Goal: Task Accomplishment & Management: Manage account settings

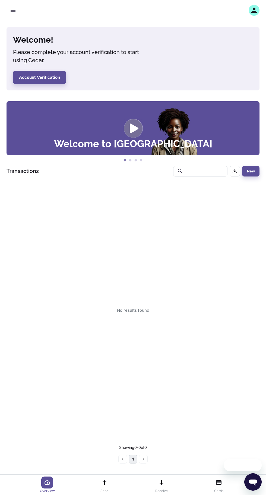
click at [257, 10] on icon "button" at bounding box center [254, 10] width 8 height 8
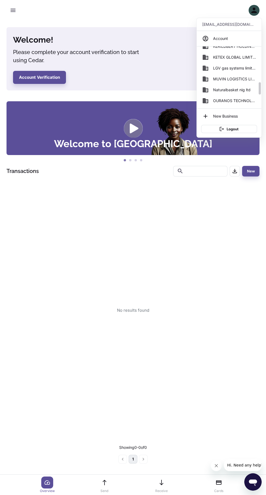
scroll to position [172, 0]
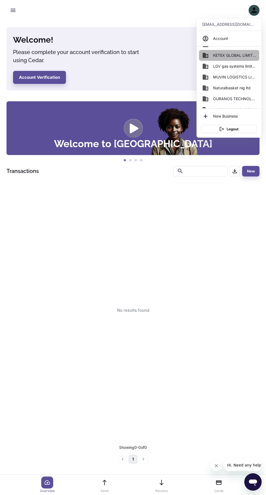
click at [238, 53] on span "KETEX GLOBAL LIMITED" at bounding box center [234, 55] width 43 height 6
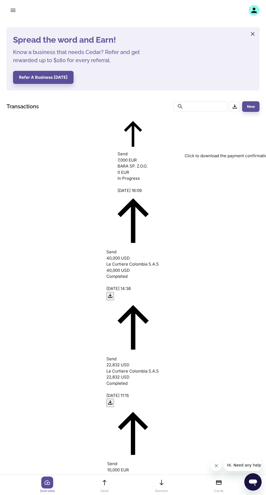
click at [113, 292] on icon "button" at bounding box center [110, 295] width 7 height 7
click at [112, 400] on icon "button" at bounding box center [110, 402] width 4 height 4
click at [254, 10] on icon "button" at bounding box center [253, 10] width 5 height 5
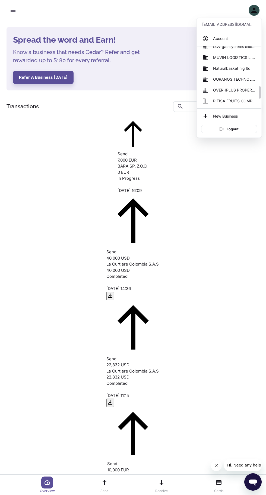
scroll to position [193, 0]
click at [229, 100] on span "PITISA FRUITS COMPANY NIGERIA LIMITED" at bounding box center [234, 100] width 43 height 6
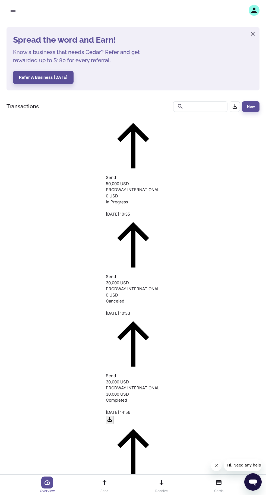
click at [255, 11] on icon "button" at bounding box center [254, 10] width 8 height 8
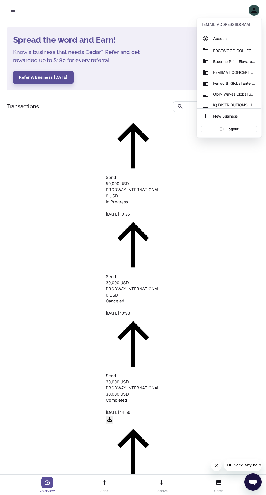
scroll to position [93, 0]
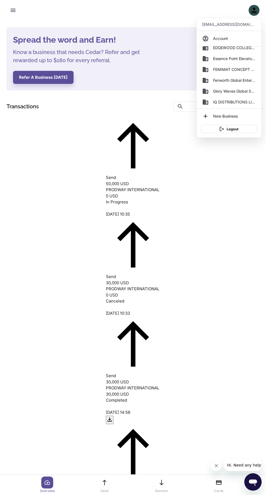
click at [233, 91] on span "Glory Waves Global System Co. Int Ltd" at bounding box center [234, 91] width 43 height 6
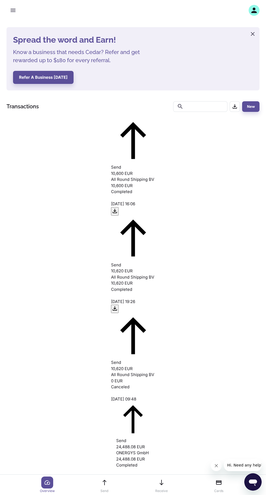
click at [255, 10] on icon "button" at bounding box center [253, 10] width 5 height 5
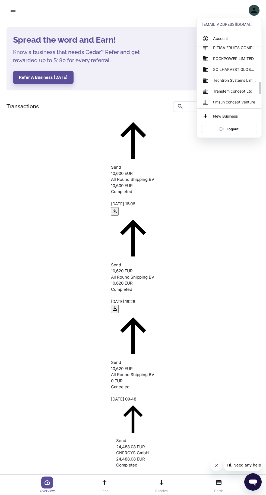
scroll to position [246, 0]
